Goal: Task Accomplishment & Management: Use online tool/utility

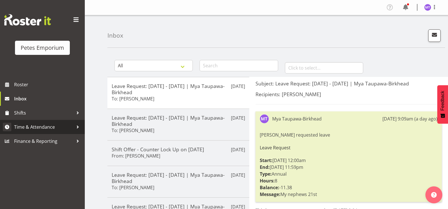
click at [52, 129] on span "Time & Attendance" at bounding box center [43, 127] width 59 height 8
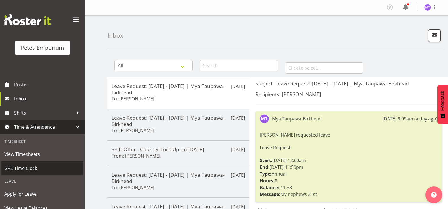
click at [36, 166] on span "GPS Time Clock" at bounding box center [42, 168] width 76 height 8
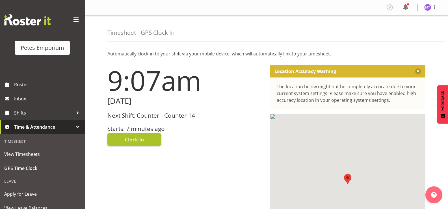
click at [140, 136] on span "Clock In" at bounding box center [134, 139] width 19 height 7
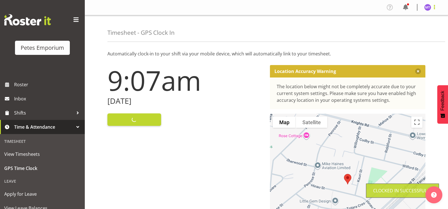
click at [434, 8] on span at bounding box center [434, 7] width 7 height 7
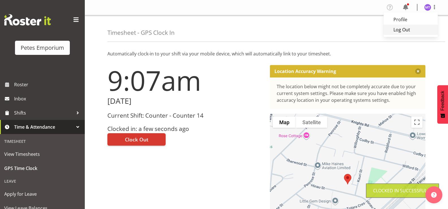
click at [420, 31] on link "Log Out" at bounding box center [411, 30] width 54 height 10
